Goal: Task Accomplishment & Management: Use online tool/utility

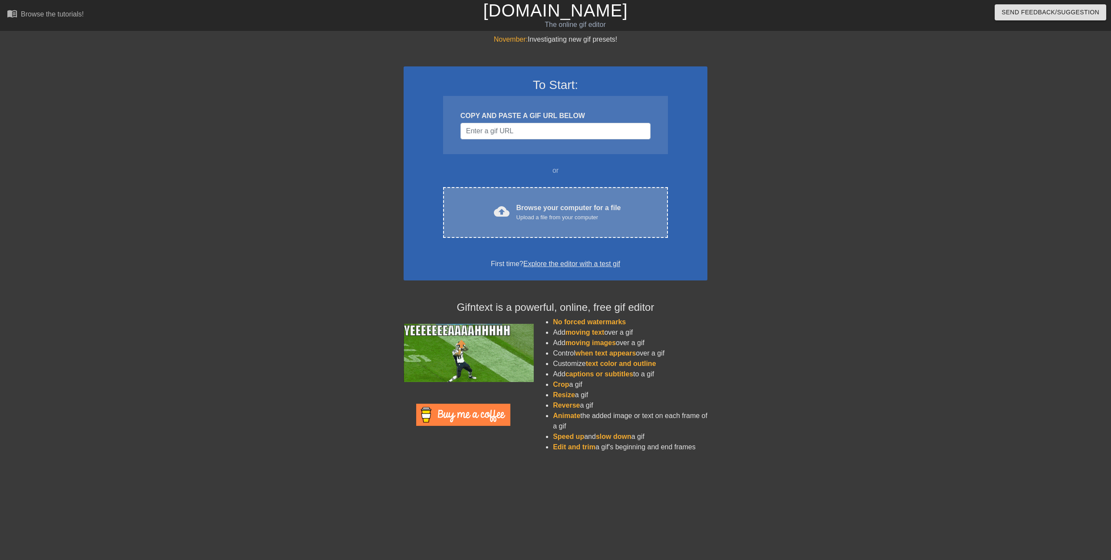
click at [543, 197] on div "cloud_upload Browse your computer for a file Upload a file from your computer C…" at bounding box center [555, 212] width 225 height 51
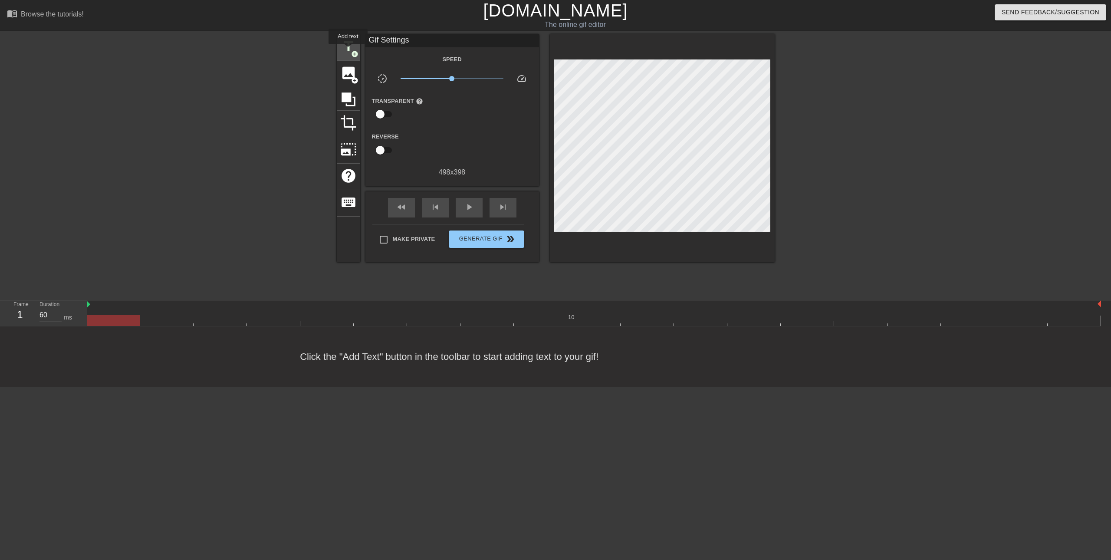
click at [348, 50] on span "title" at bounding box center [348, 46] width 16 height 16
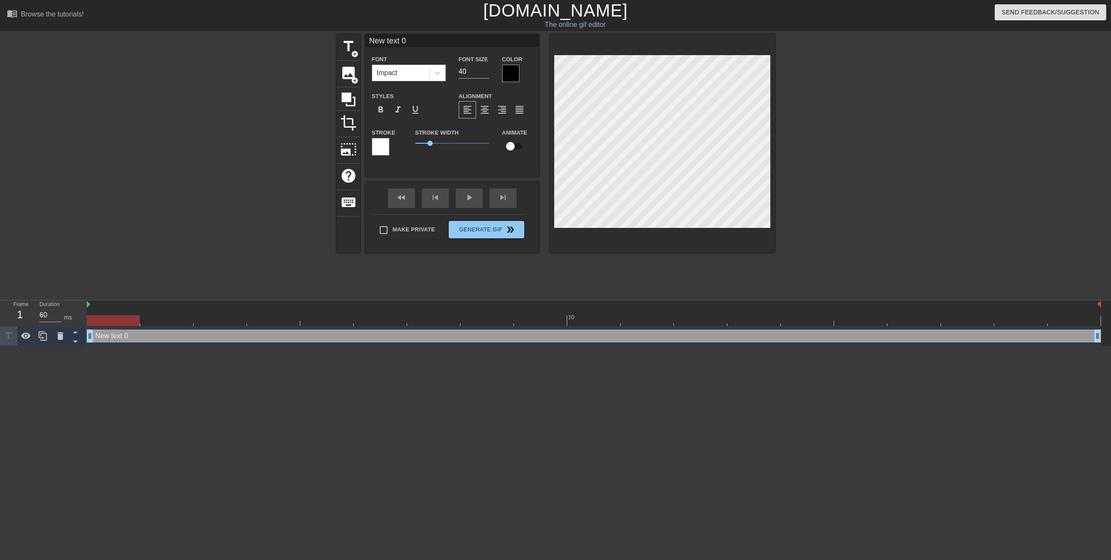
scroll to position [1, 2]
click at [114, 336] on div "New text 0 drag_handle drag_handle" at bounding box center [594, 335] width 1014 height 13
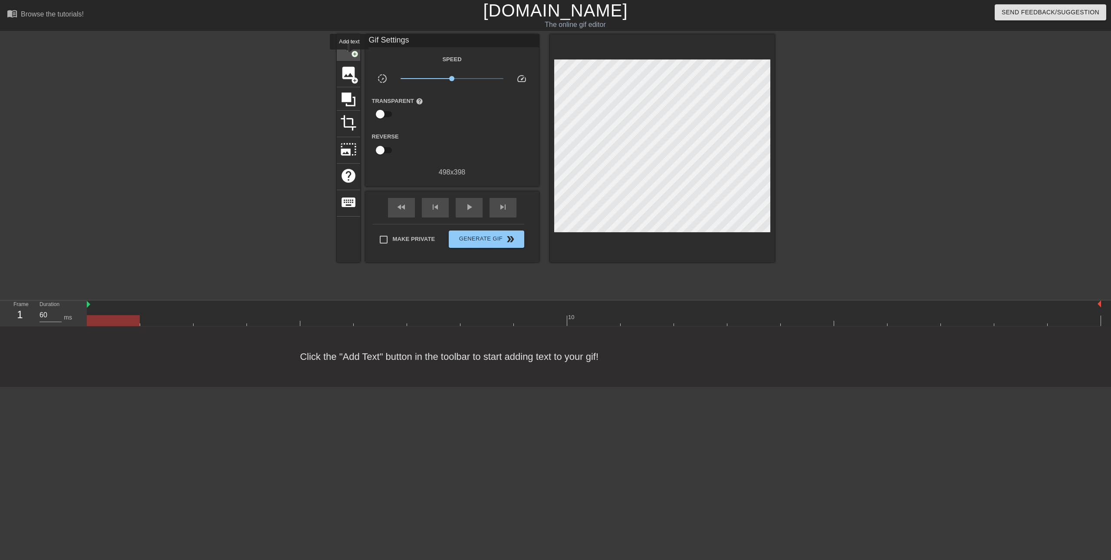
click at [351, 53] on span "add_circle" at bounding box center [354, 53] width 7 height 7
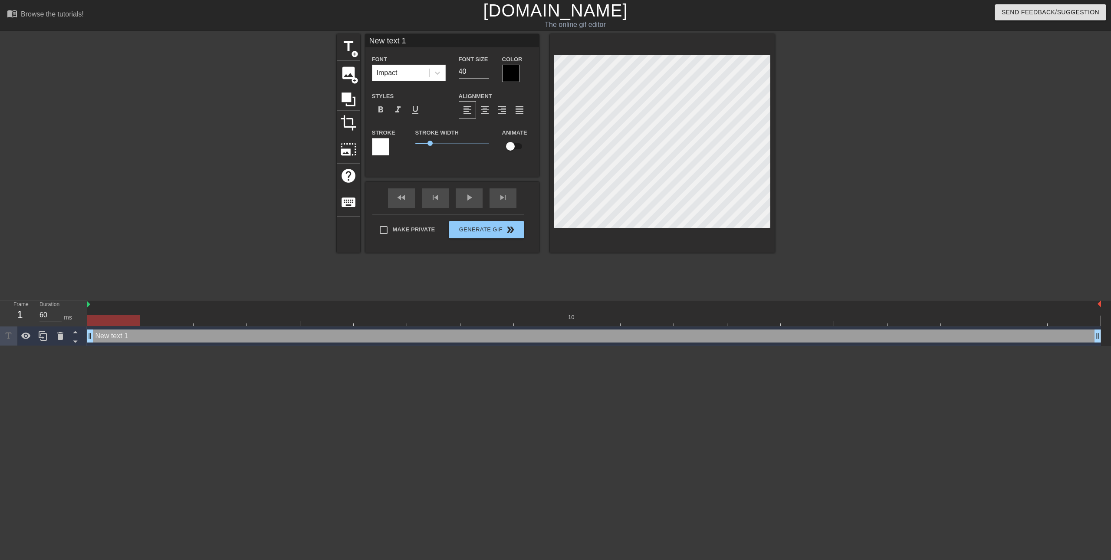
type input "New 1"
type textarea "New 1"
type input "New 1"
type textarea "New 1"
type input "Ne 1"
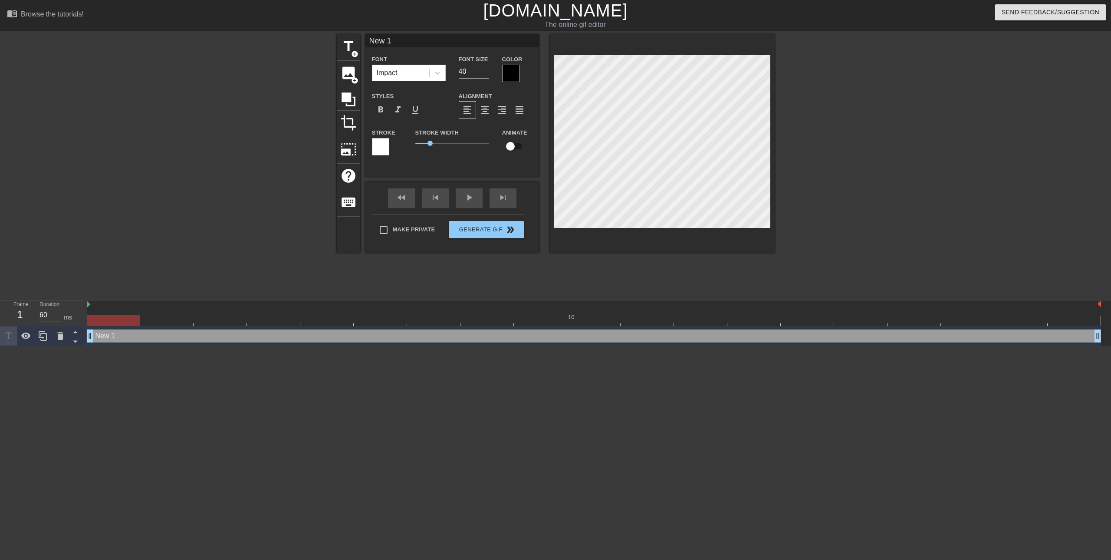
type textarea "Ne 1"
type input "N 1"
type textarea "N 1"
type input "N1"
type textarea "N1"
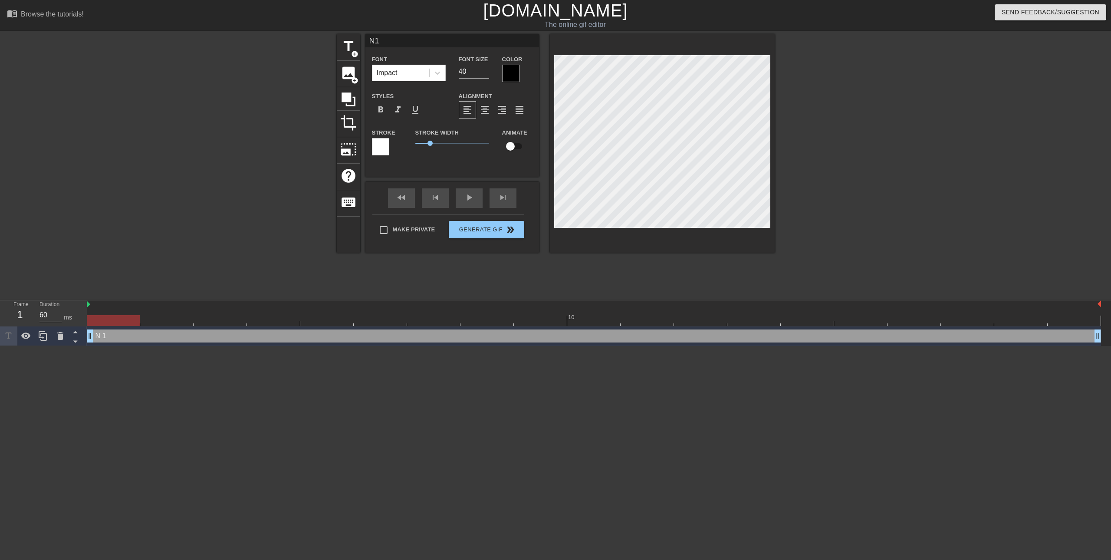
scroll to position [1, 1]
type input "N"
type textarea "N"
type input "M"
type textarea "MR"
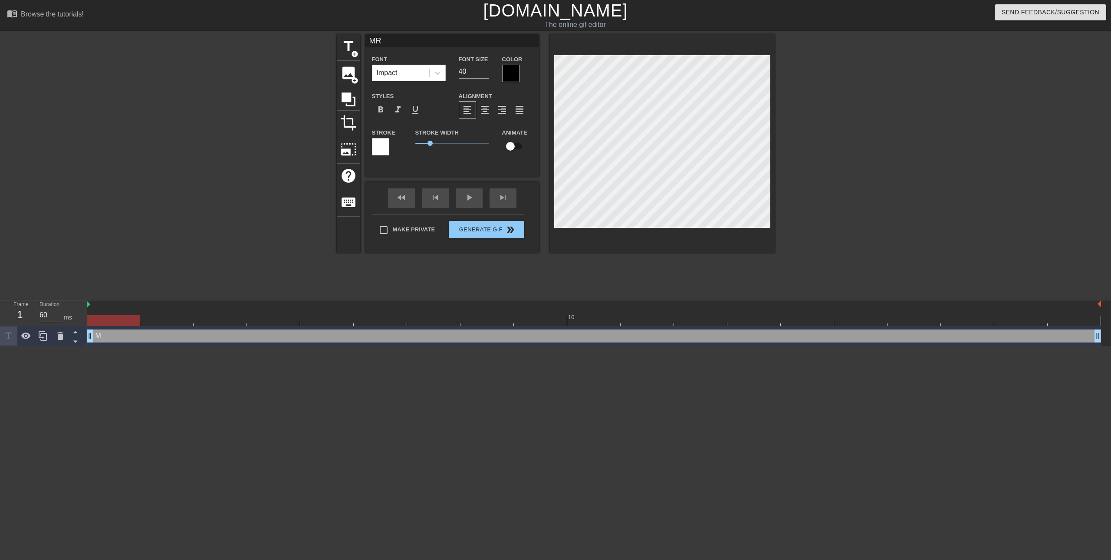
type input "MR"
type textarea "MR"
type input "MR a"
type textarea "MR a"
type input "MR [PERSON_NAME]"
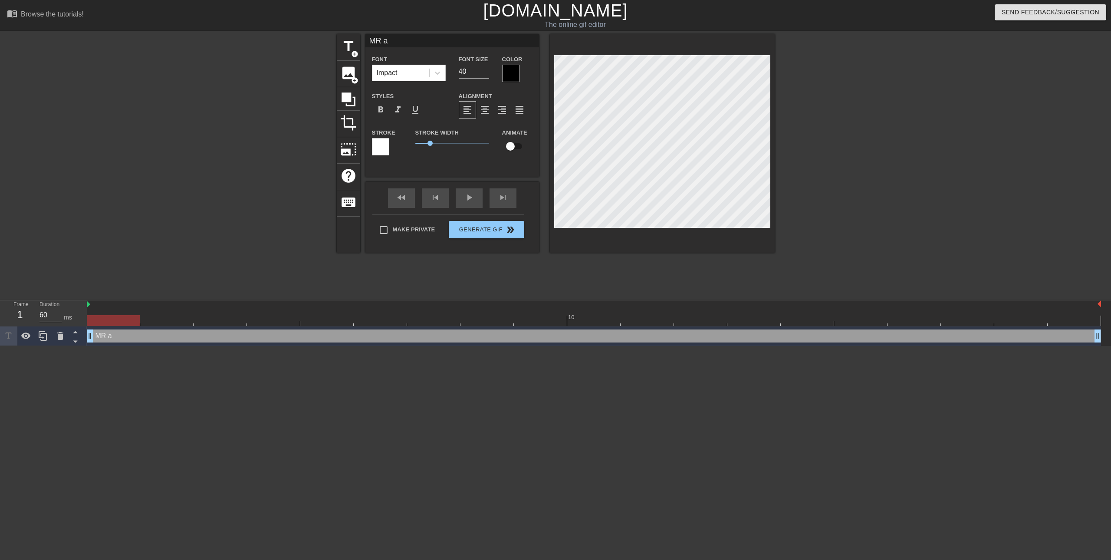
type textarea "MR [PERSON_NAME]"
type input "MR [PERSON_NAME]"
type textarea "MR [PERSON_NAME]"
type input "MR [PERSON_NAME]"
type textarea "MR [PERSON_NAME]"
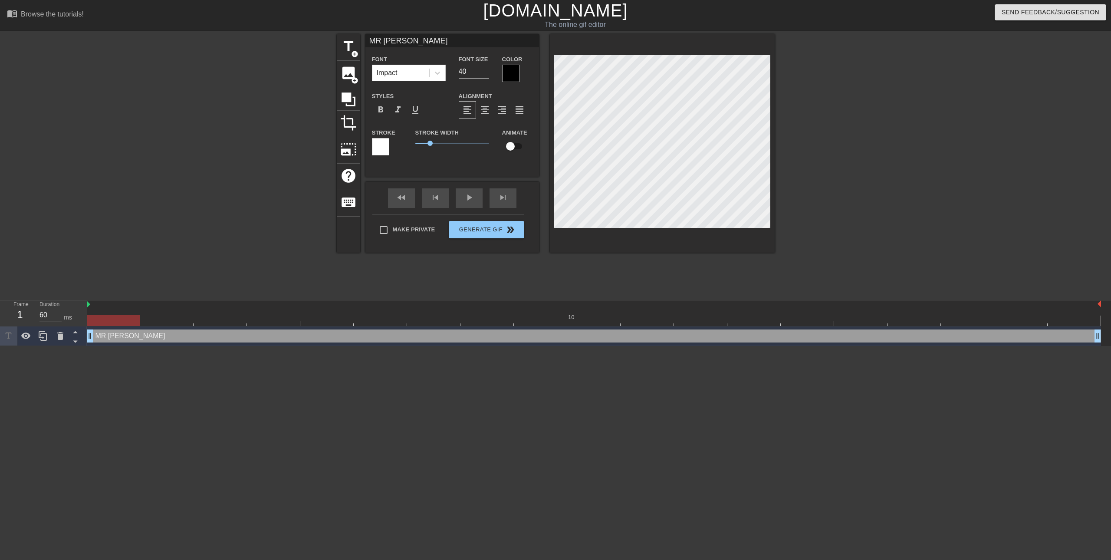
type input "MR [PERSON_NAME]"
type textarea "MR [PERSON_NAME]"
type input "MR [PERSON_NAME]"
type textarea "MR [PERSON_NAME]"
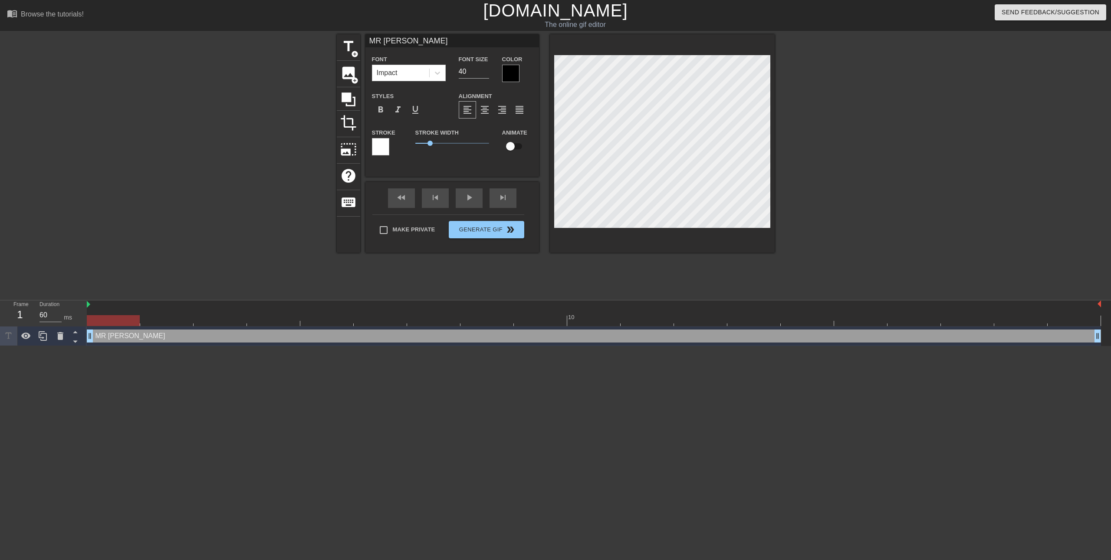
type input "MR approval"
type textarea "MR approval"
type input "MR approval"
type textarea "MR approval"
type input "MR approval s"
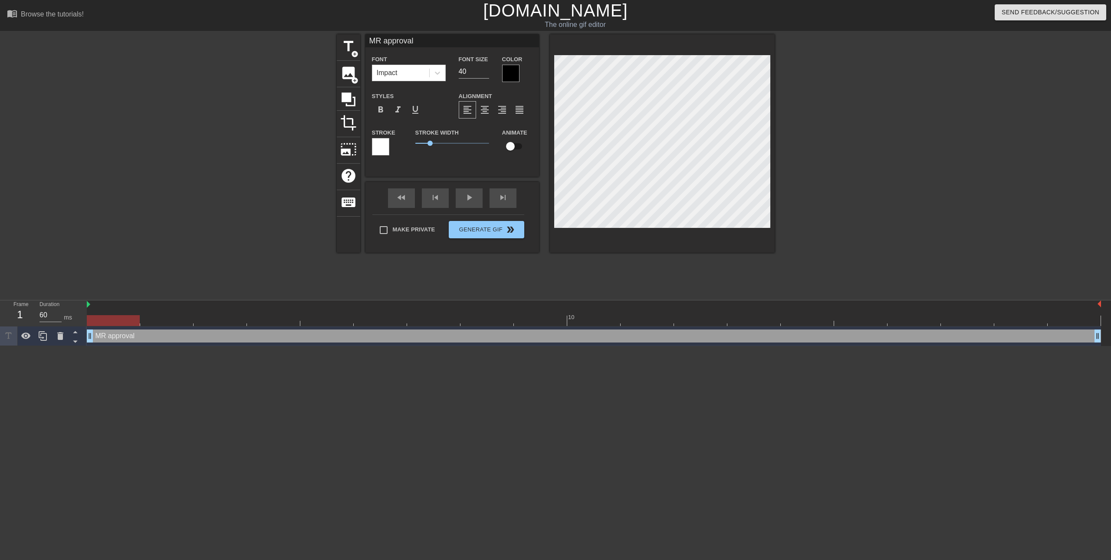
type textarea "MR approval s"
type input "MR approval sn"
type textarea "MR approval sn"
type input "MR approval snä"
type textarea "MR approval snä"
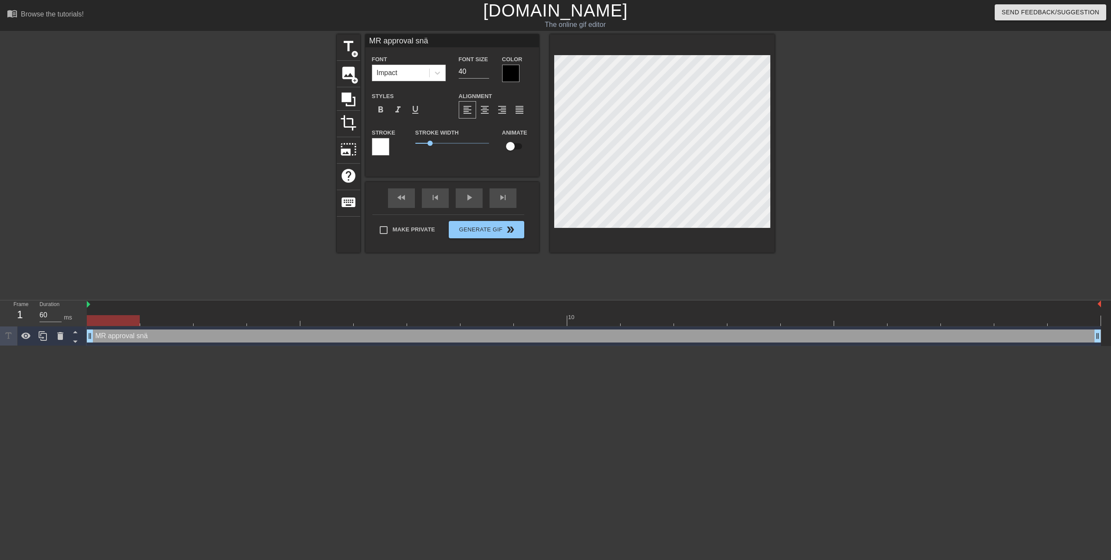
type input "MR approval snäl"
type textarea "MR approval snäl"
type input "MR approval snäll"
type textarea "MR approval snäll"
type input "MR approval snälla"
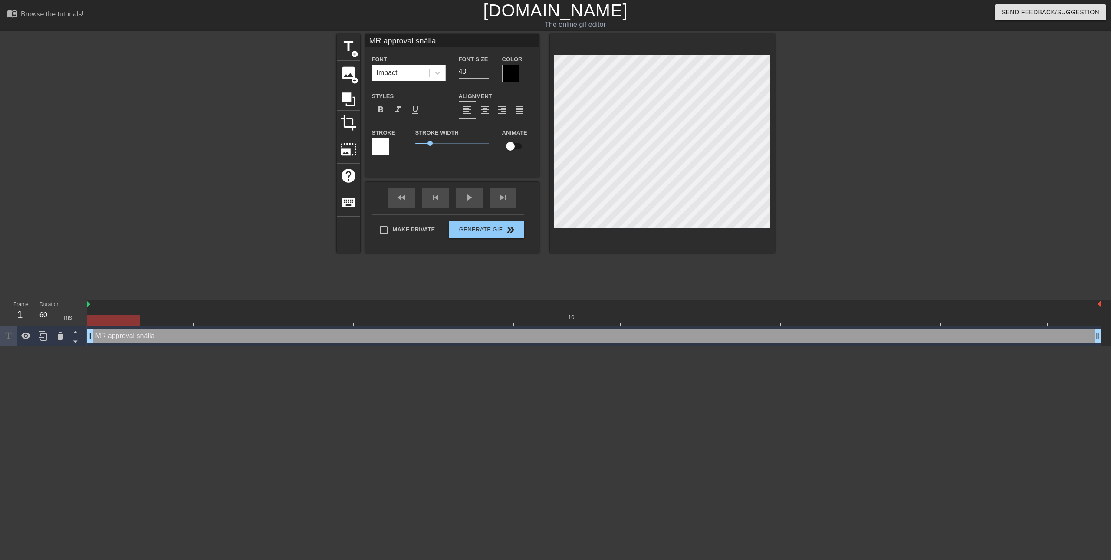
scroll to position [1, 4]
type textarea "MR approval snälla"
click at [807, 185] on div at bounding box center [850, 164] width 130 height 260
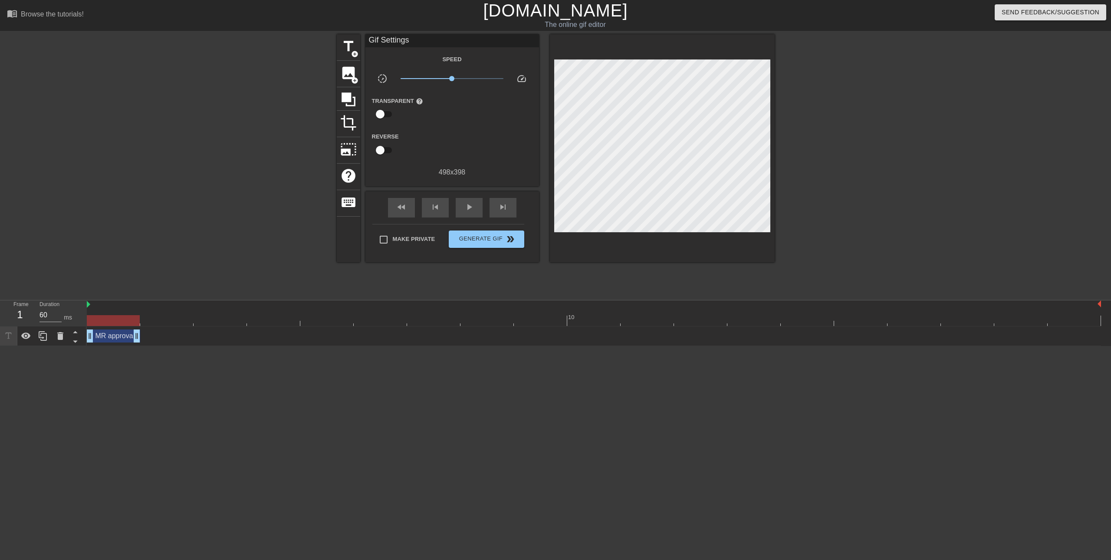
drag, startPoint x: 1098, startPoint y: 339, endPoint x: 151, endPoint y: 299, distance: 947.0
click at [152, 299] on div "menu_book Browse the tutorials! [DOMAIN_NAME] The online gif editor Send Feedba…" at bounding box center [555, 173] width 1111 height 346
click at [234, 219] on div at bounding box center [261, 164] width 130 height 260
click at [465, 209] on span "play_arrow" at bounding box center [469, 207] width 10 height 10
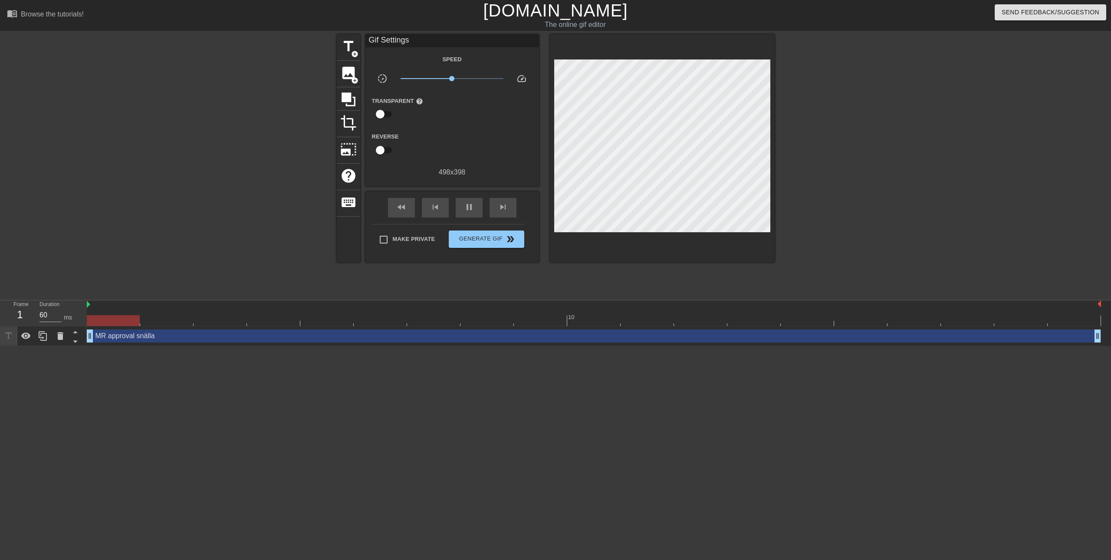
drag, startPoint x: 138, startPoint y: 339, endPoint x: 1096, endPoint y: 345, distance: 957.9
click at [1096, 345] on div "MR approval snälla drag_handle drag_handle" at bounding box center [594, 336] width 1014 height 20
click at [495, 242] on span "Generate Gif double_arrow" at bounding box center [486, 239] width 68 height 10
